Goal: Communication & Community: Answer question/provide support

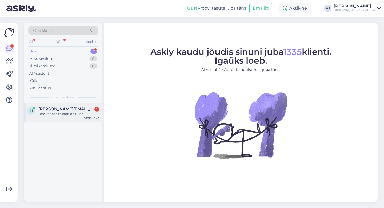
click at [64, 109] on span "[PERSON_NAME][EMAIL_ADDRESS][DOMAIN_NAME]" at bounding box center [66, 109] width 56 height 5
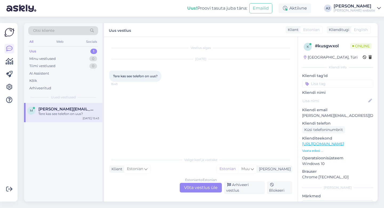
click at [195, 187] on div "Estonian to Estonian Võta vestlus üle" at bounding box center [201, 188] width 42 height 10
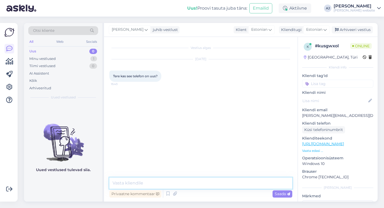
click at [137, 178] on textarea at bounding box center [200, 182] width 183 height 11
type textarea "Tere"
click at [278, 193] on span "Saada" at bounding box center [282, 193] width 15 height 5
click at [127, 180] on textarea at bounding box center [200, 182] width 183 height 11
type textarea "Meil on ainult uued tooted"
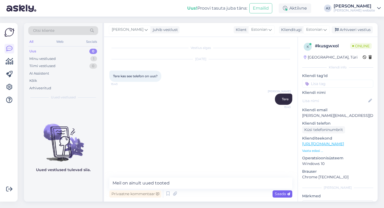
click at [281, 193] on span "Saada" at bounding box center [282, 193] width 15 height 5
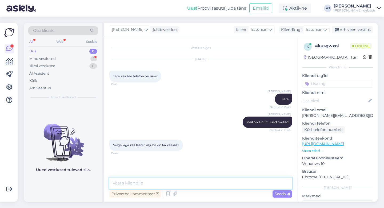
click at [134, 183] on textarea at bounding box center [200, 182] width 183 height 11
type textarea "Jah, see on veel kaasas :)"
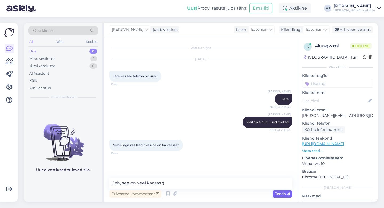
click at [278, 193] on span "Saada" at bounding box center [282, 193] width 15 height 5
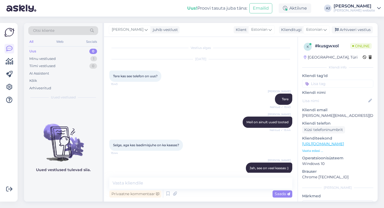
scroll to position [7, 0]
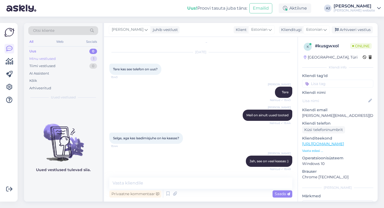
click at [36, 58] on div "Minu vestlused" at bounding box center [42, 58] width 26 height 5
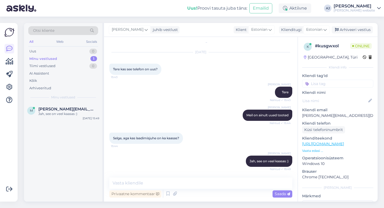
drag, startPoint x: 352, startPoint y: 29, endPoint x: 277, endPoint y: 39, distance: 74.8
click at [352, 29] on div "Arhiveeri vestlus" at bounding box center [352, 29] width 41 height 7
